Goal: Information Seeking & Learning: Understand process/instructions

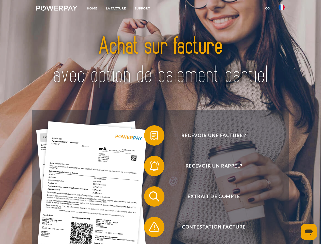
click at [57, 9] on img at bounding box center [56, 8] width 41 height 5
click at [281, 9] on img at bounding box center [281, 7] width 6 height 6
click at [267, 8] on link "CG" at bounding box center [266, 8] width 13 height 9
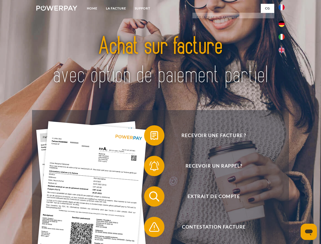
click at [150, 136] on span at bounding box center [146, 135] width 25 height 25
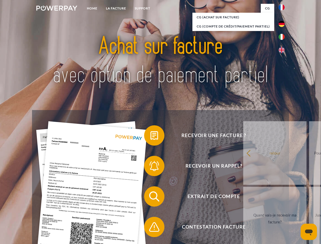
click at [150, 167] on span at bounding box center [146, 165] width 25 height 25
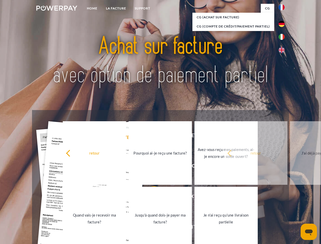
click at [150, 197] on link "Jusqu'à quand dois-je payer ma facture?" at bounding box center [159, 218] width 63 height 63
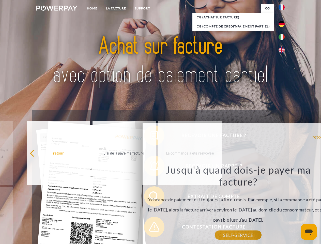
click at [150, 228] on div "Recevoir une facture ? Recevoir un rappel? Extrait de compte retour" at bounding box center [160, 211] width 256 height 203
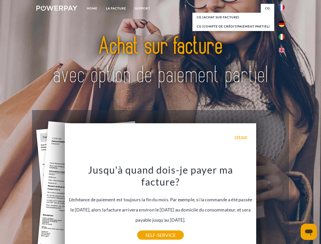
click at [308, 231] on icon "Ouvrir la fenêtre de messagerie" at bounding box center [309, 232] width 8 height 6
